Goal: Check status

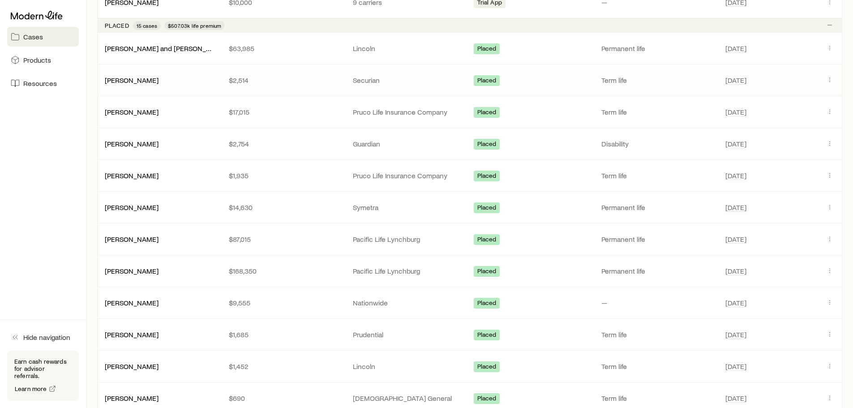
scroll to position [358, 0]
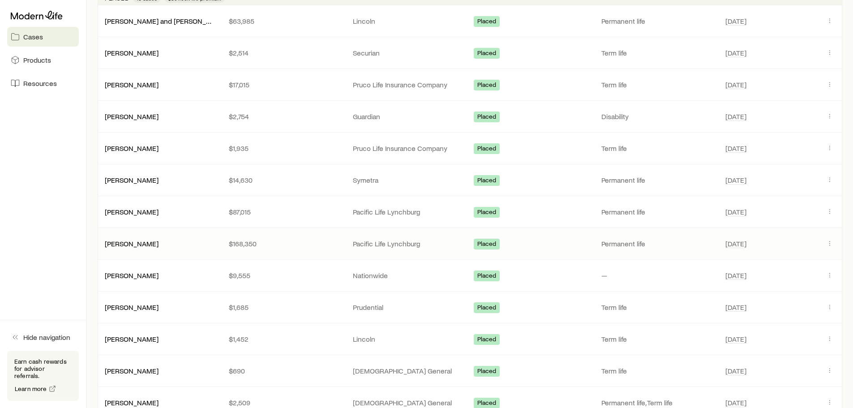
click at [300, 247] on p "$168,350" at bounding box center [284, 243] width 110 height 9
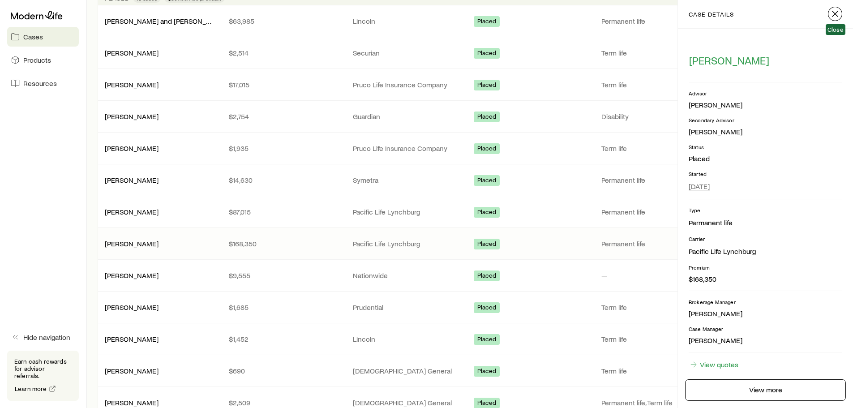
click at [830, 15] on icon "button" at bounding box center [835, 14] width 11 height 11
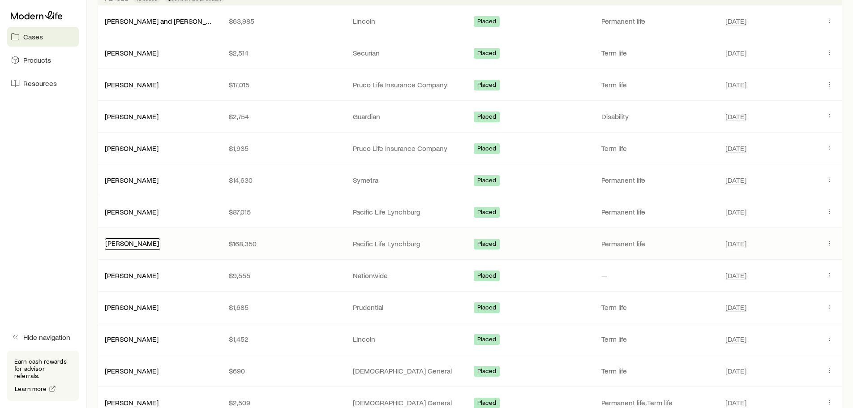
click at [147, 246] on link "[PERSON_NAME]" at bounding box center [132, 243] width 54 height 9
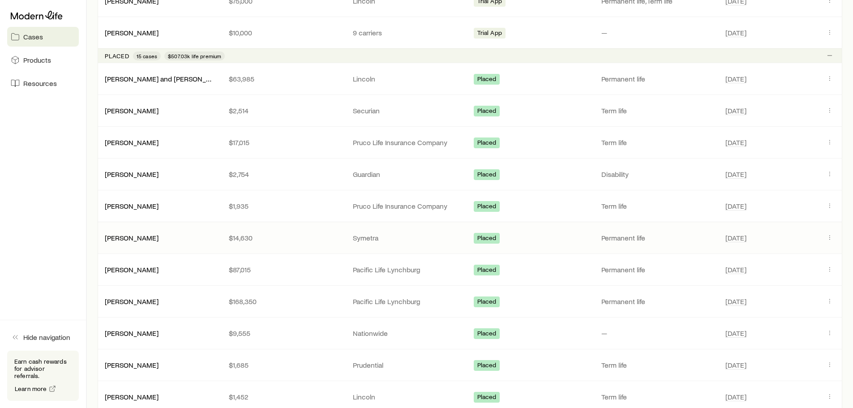
scroll to position [313, 0]
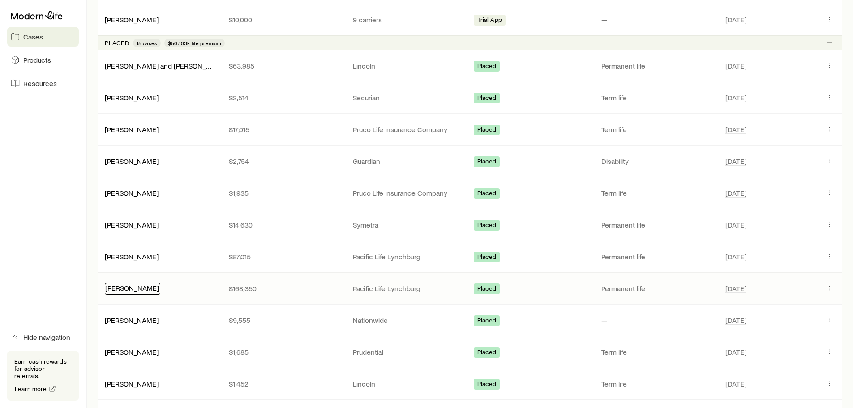
click at [138, 290] on link "[PERSON_NAME]" at bounding box center [132, 287] width 54 height 9
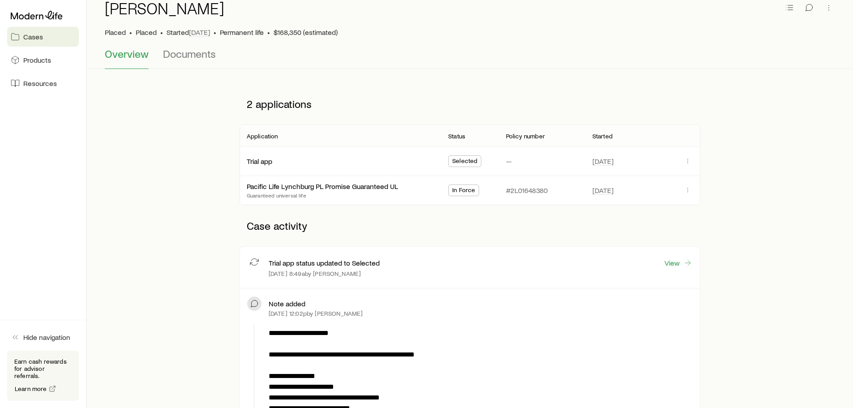
scroll to position [45, 0]
click at [329, 182] on link "Pacific Life Lynchburg PL Promise Guaranteed UL" at bounding box center [322, 184] width 151 height 9
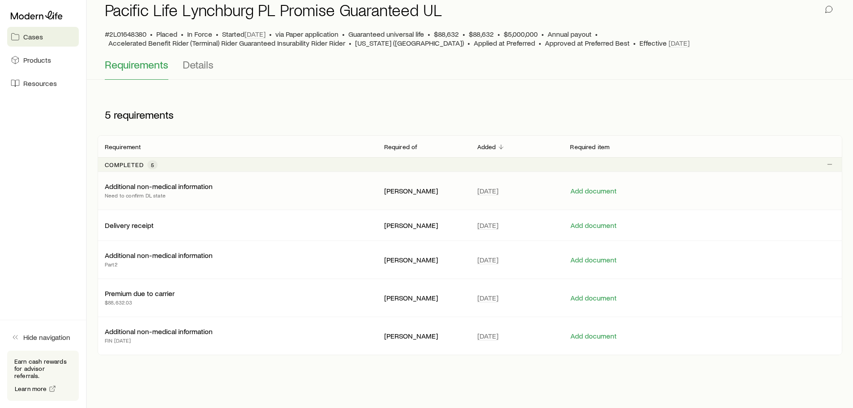
scroll to position [45, 0]
